Goal: Information Seeking & Learning: Find specific fact

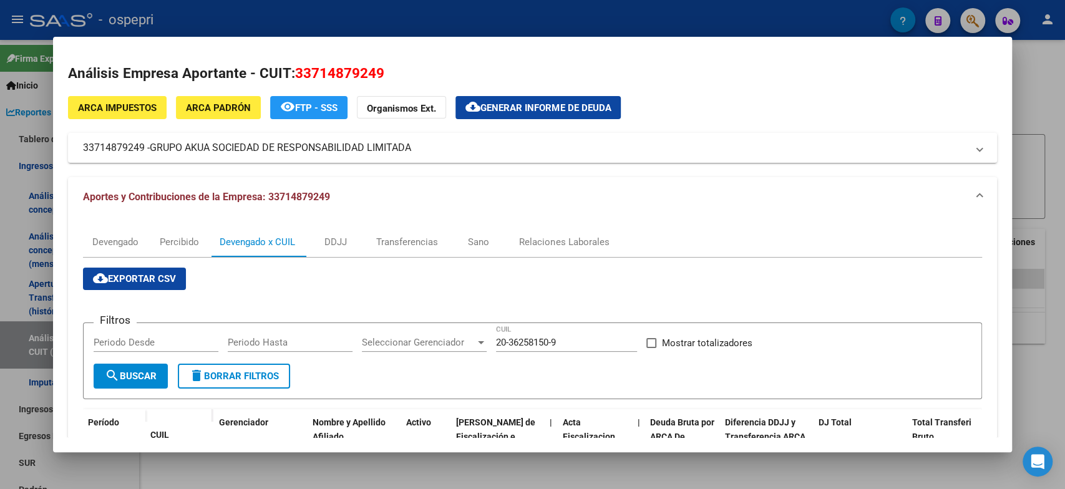
scroll to position [129, 0]
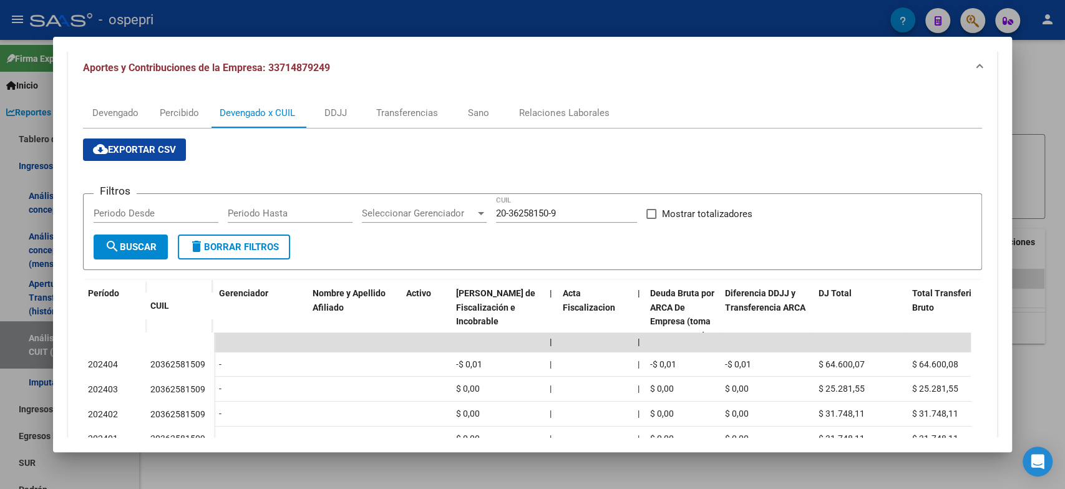
click at [1027, 61] on div at bounding box center [532, 244] width 1065 height 489
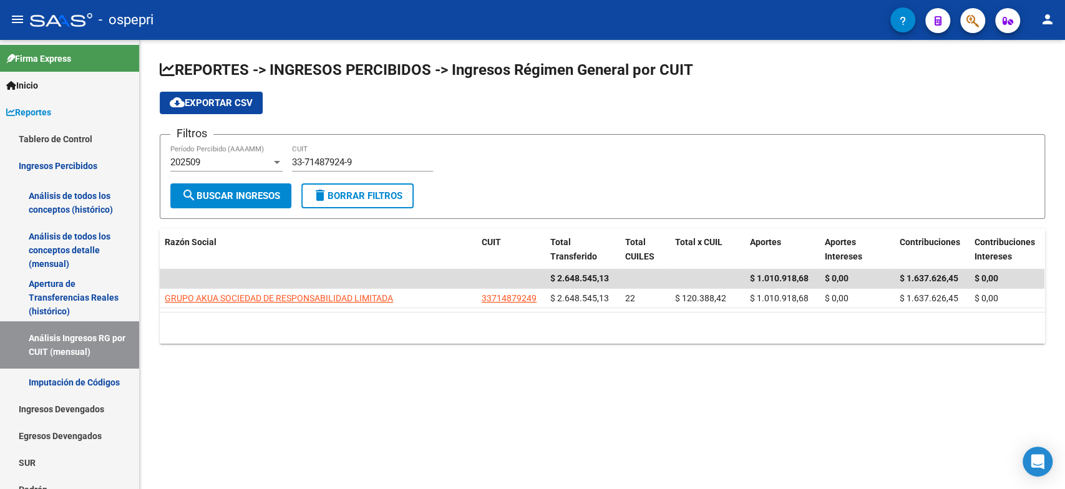
click at [1027, 61] on h1 "REPORTES -> INGRESOS PERCIBIDOS -> Ingresos Régimen General por CUIT" at bounding box center [602, 71] width 885 height 22
click at [72, 341] on link "Análisis Ingresos RG por CUIT (mensual)" at bounding box center [69, 344] width 139 height 47
click at [229, 163] on div "Filtros 202509 Período Percibido (AAAAMM) 33-71487924-9 CUIT" at bounding box center [602, 164] width 864 height 39
paste input "0-64279613-1"
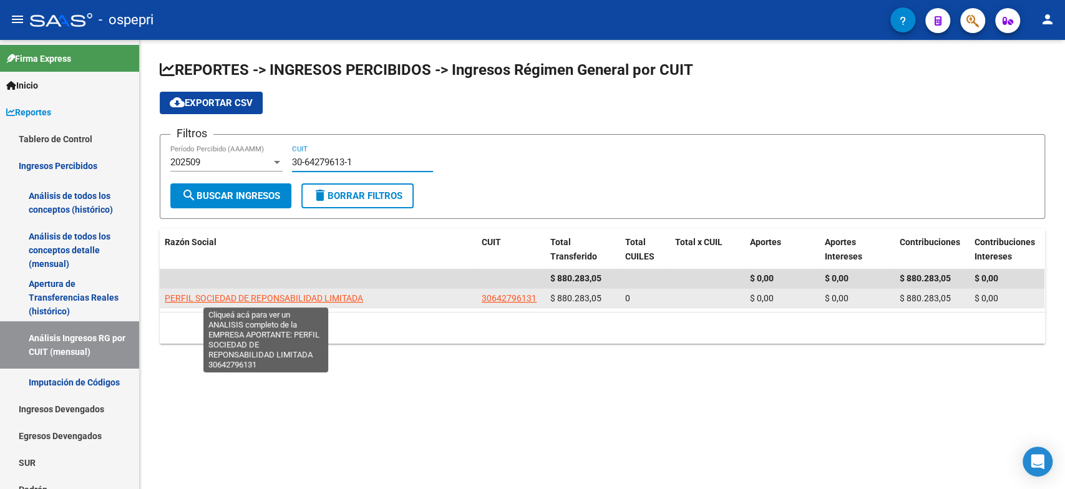
type input "30-64279613-1"
click at [283, 299] on span "PERFIL SOCIEDAD DE REPONSABILIDAD LIMITADA" at bounding box center [264, 298] width 198 height 10
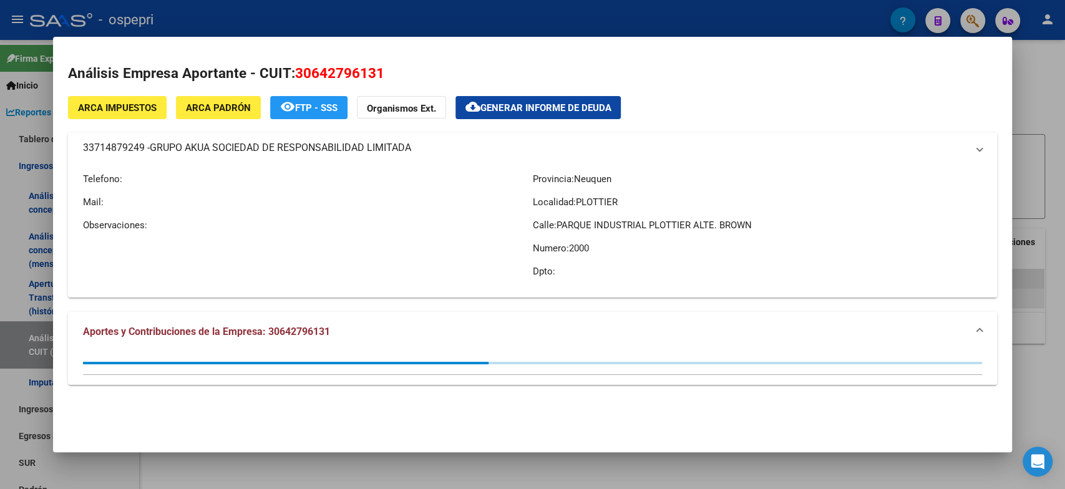
type textarea "30642796131"
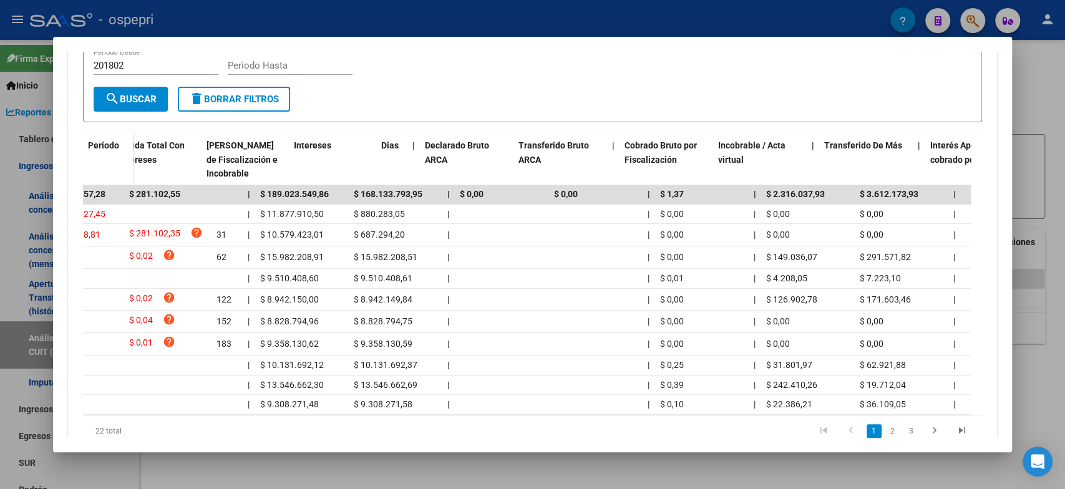
scroll to position [0, 0]
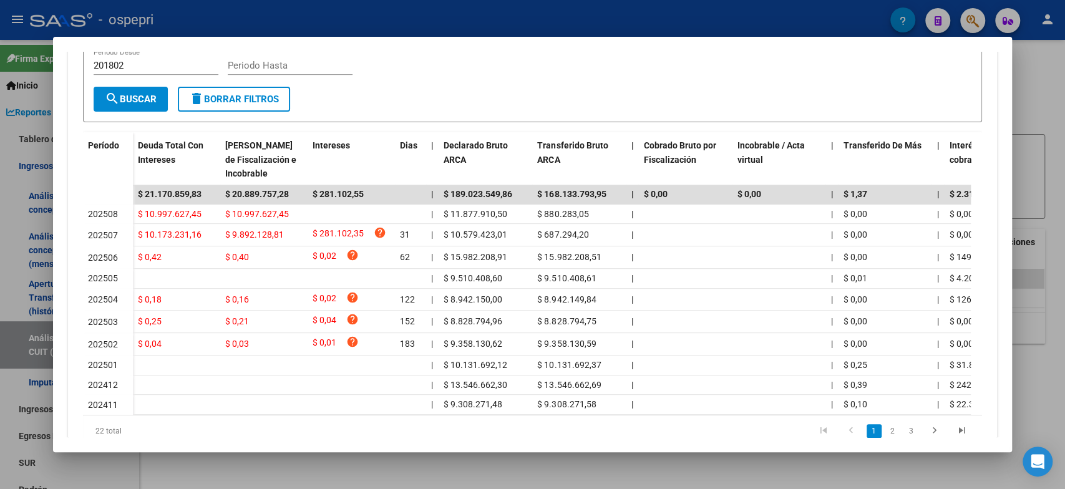
click at [334, 447] on mat-dialog-container "Análisis Empresa Aportante - CUIT: 30642796131 ARCA Impuestos ARCA [PERSON_NAME…" at bounding box center [532, 244] width 958 height 415
click at [191, 478] on div at bounding box center [532, 244] width 1065 height 489
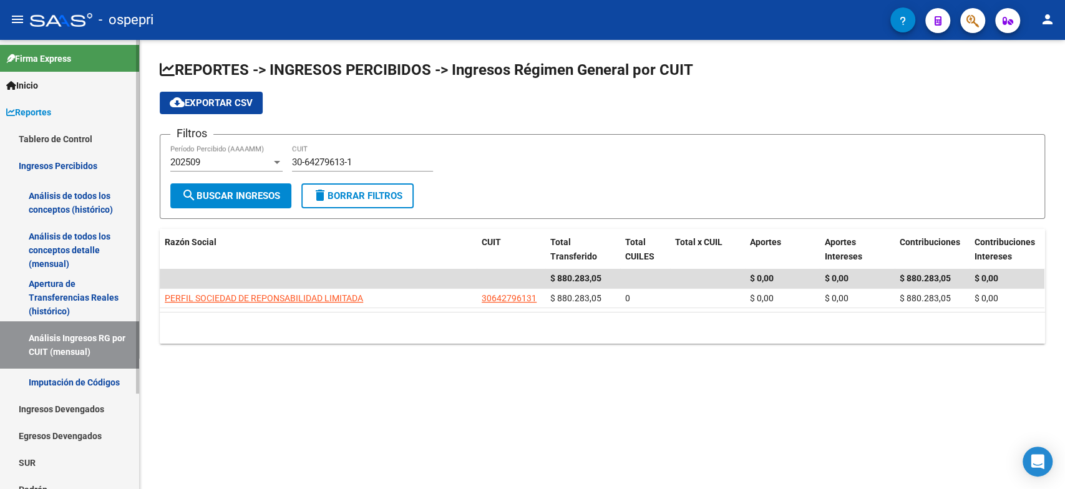
click at [39, 128] on link "Tablero de Control" at bounding box center [69, 138] width 139 height 27
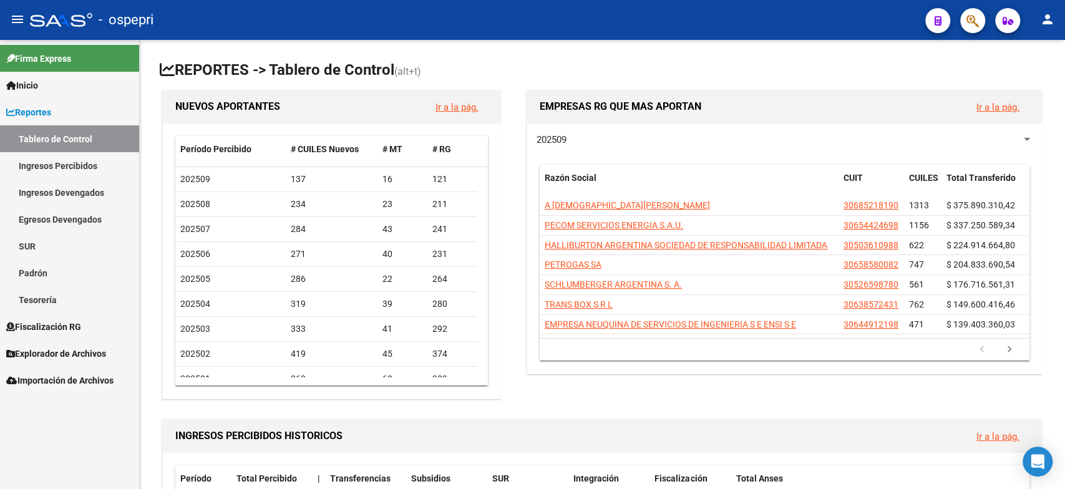
click at [61, 173] on link "Ingresos Percibidos" at bounding box center [69, 165] width 139 height 27
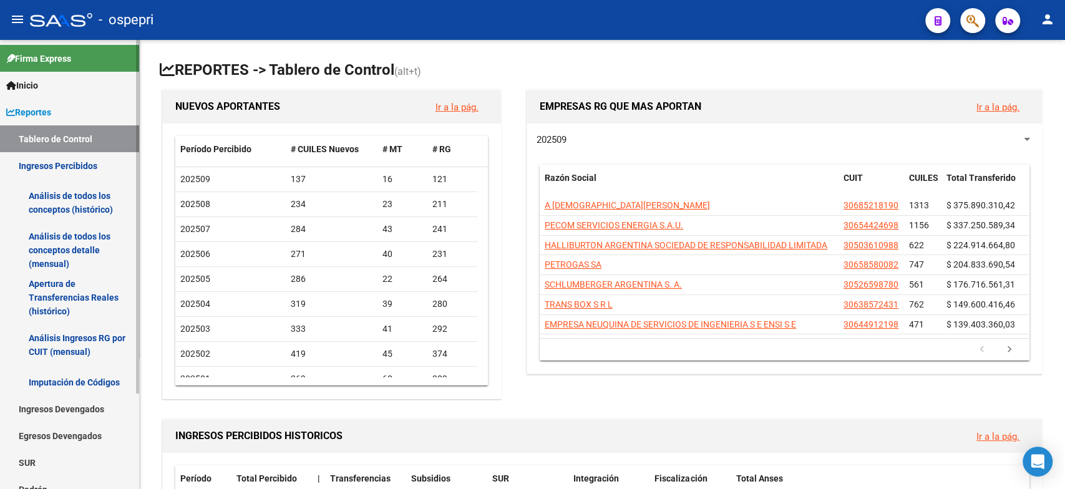
click at [75, 352] on link "Análisis Ingresos RG por CUIT (mensual)" at bounding box center [69, 344] width 139 height 47
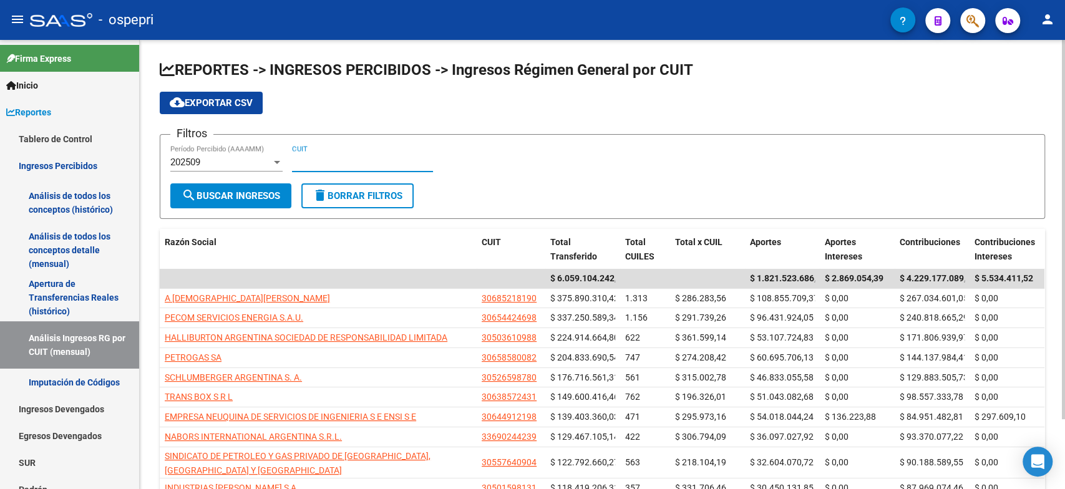
click at [324, 164] on input "CUIT" at bounding box center [362, 162] width 141 height 11
paste input "30-64279613-1"
type input "30-64279613-1"
click at [247, 196] on span "search Buscar Ingresos" at bounding box center [231, 195] width 99 height 11
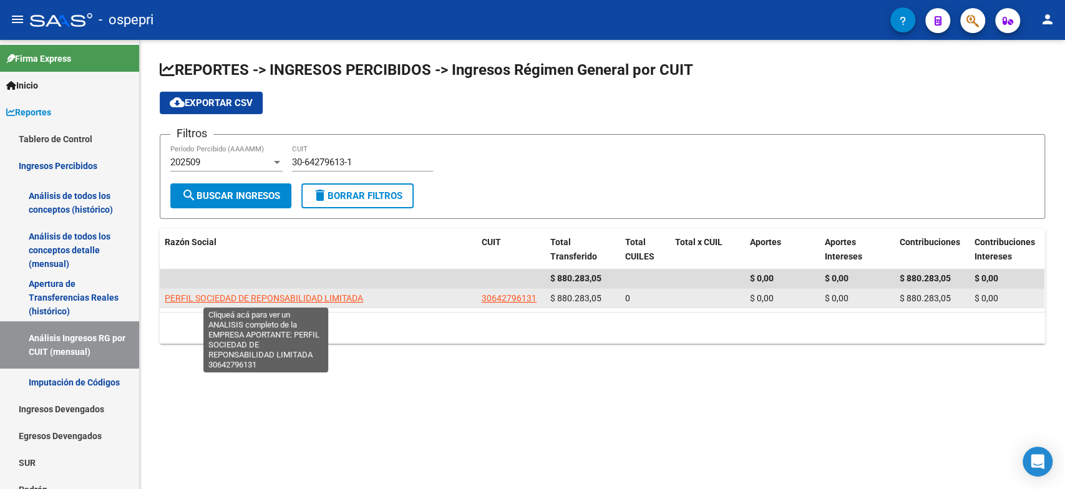
click at [264, 298] on span "PERFIL SOCIEDAD DE REPONSABILIDAD LIMITADA" at bounding box center [264, 298] width 198 height 10
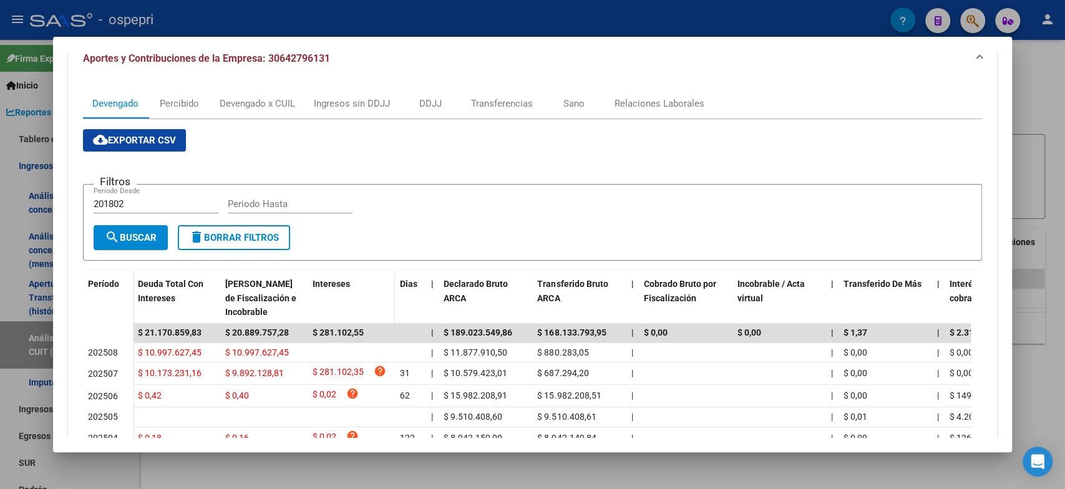
scroll to position [69, 0]
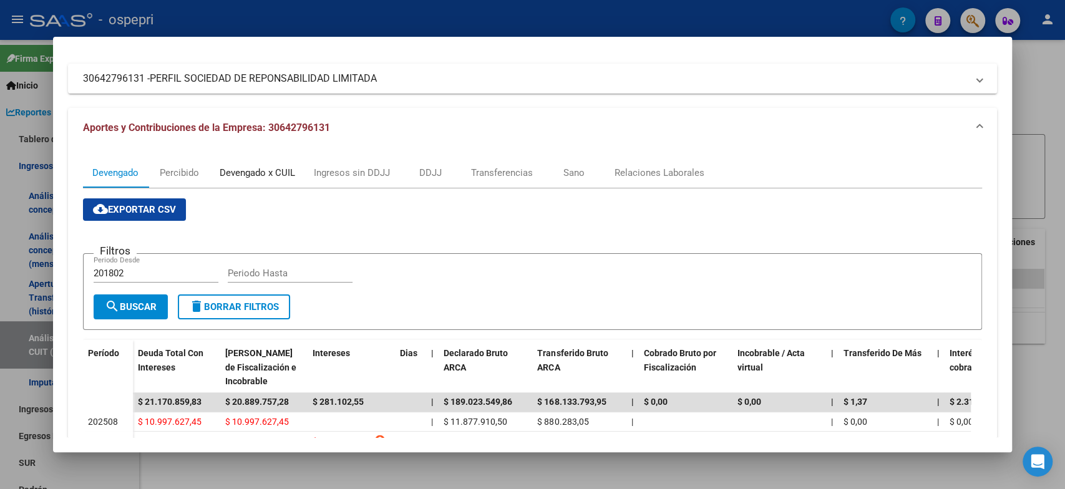
click at [235, 175] on div "Devengado x CUIL" at bounding box center [257, 173] width 75 height 14
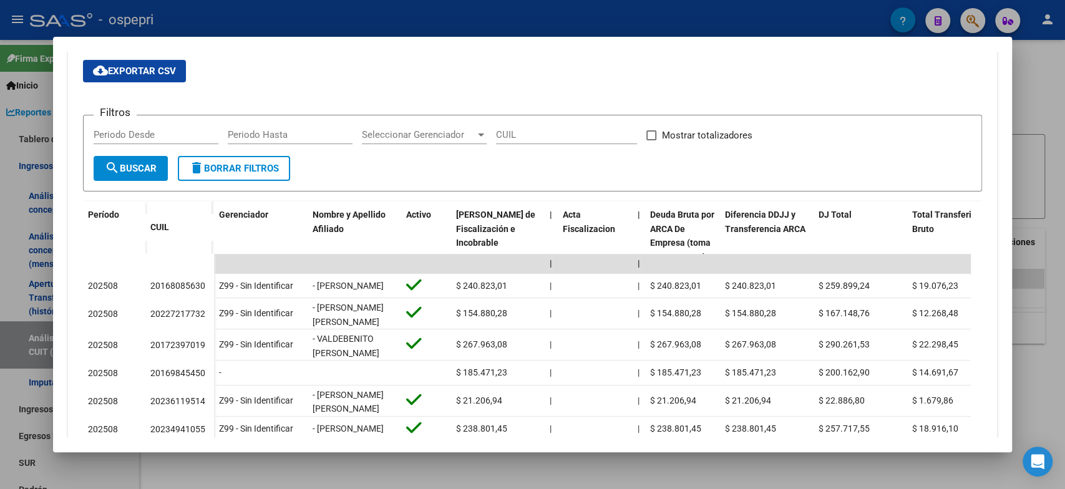
scroll to position [0, 0]
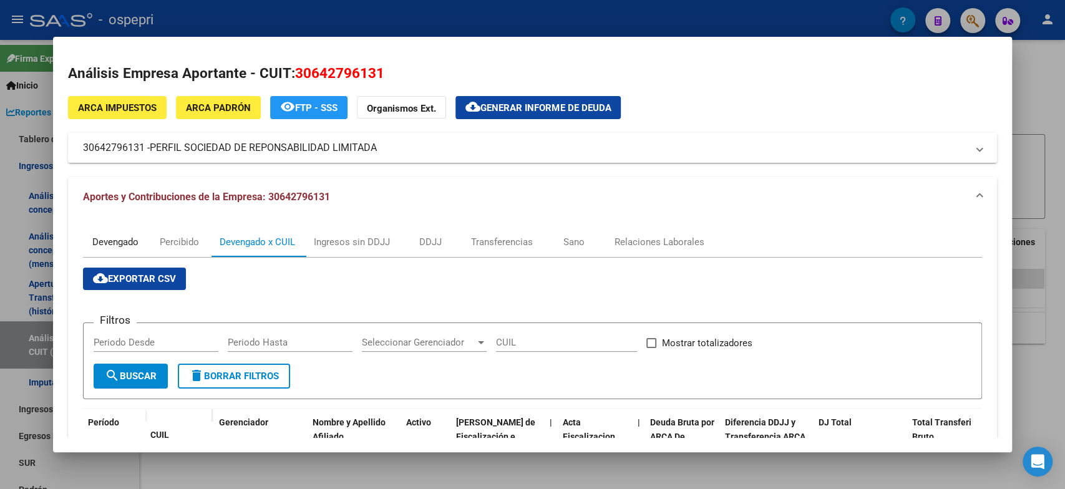
click at [125, 248] on div "Devengado" at bounding box center [115, 242] width 46 height 14
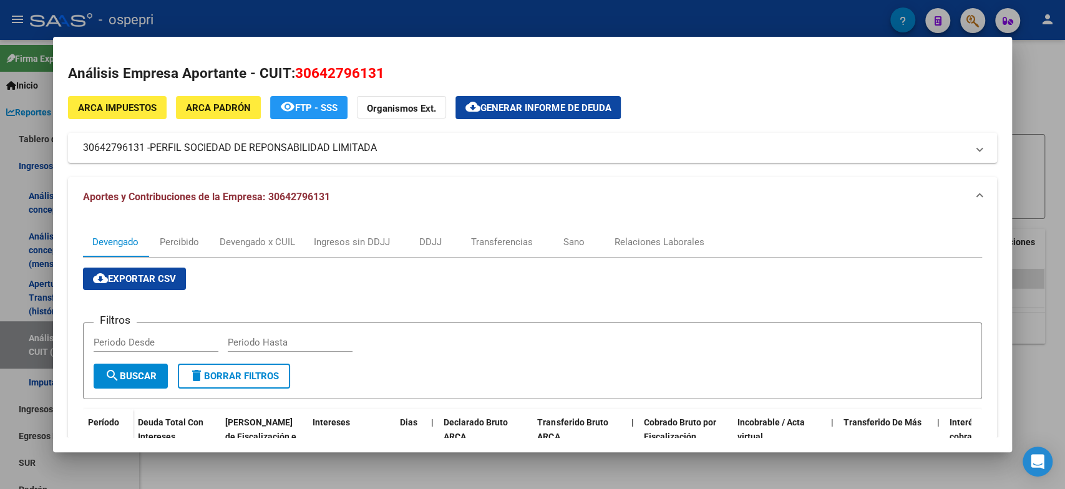
click at [579, 462] on div at bounding box center [532, 244] width 1065 height 489
